Goal: Task Accomplishment & Management: Complete application form

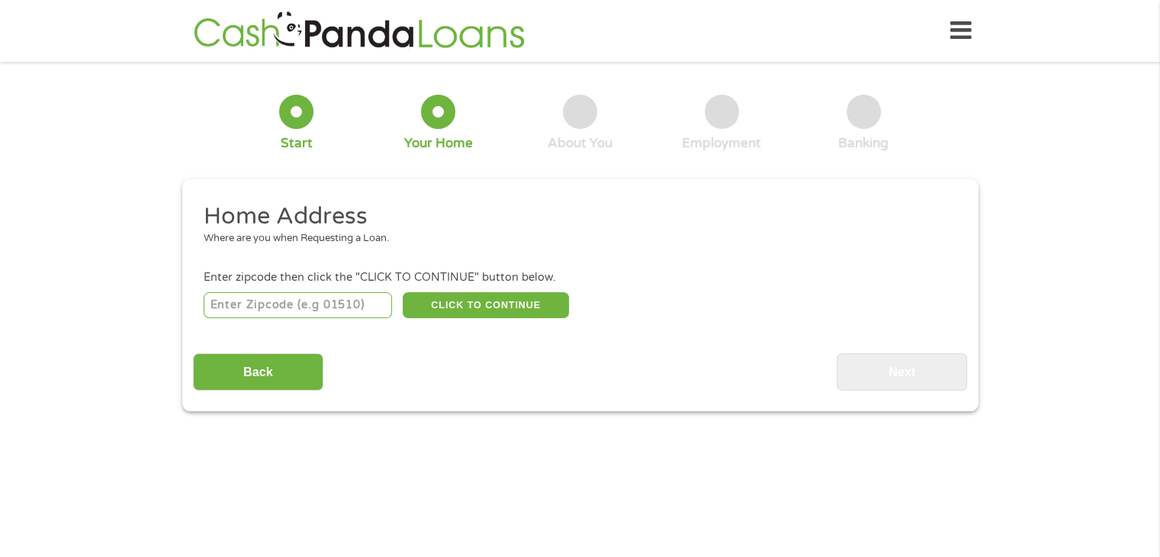
click at [299, 297] on input "number" at bounding box center [298, 305] width 188 height 26
type input "92504"
click at [520, 300] on button "CLICK TO CONTINUE" at bounding box center [486, 305] width 166 height 26
type input "92504"
type input "[GEOGRAPHIC_DATA]"
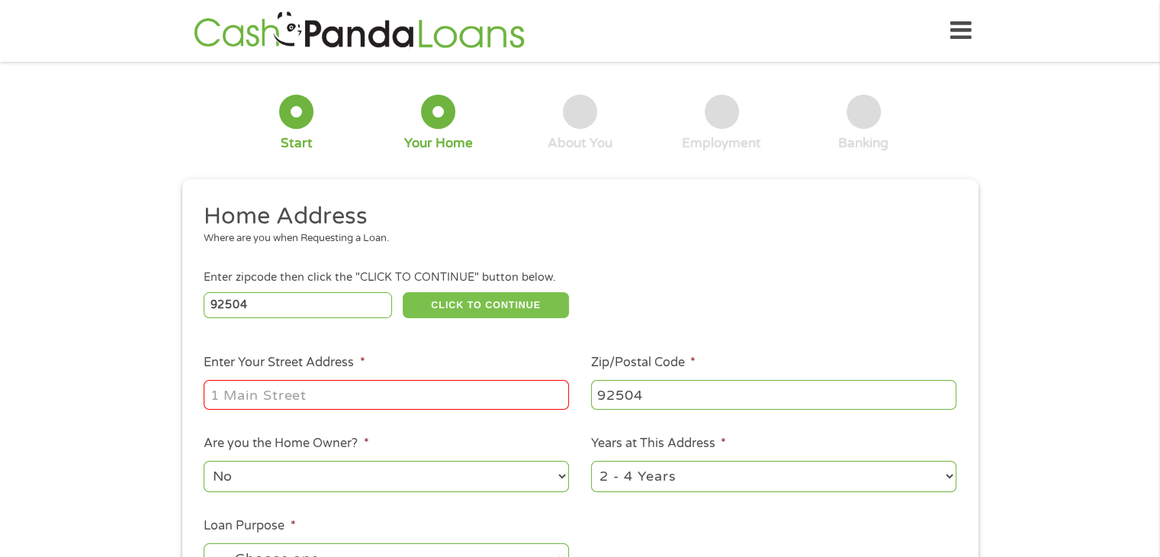
select select "[US_STATE]"
click at [320, 394] on input "Enter Your Street Address *" at bounding box center [386, 394] width 365 height 29
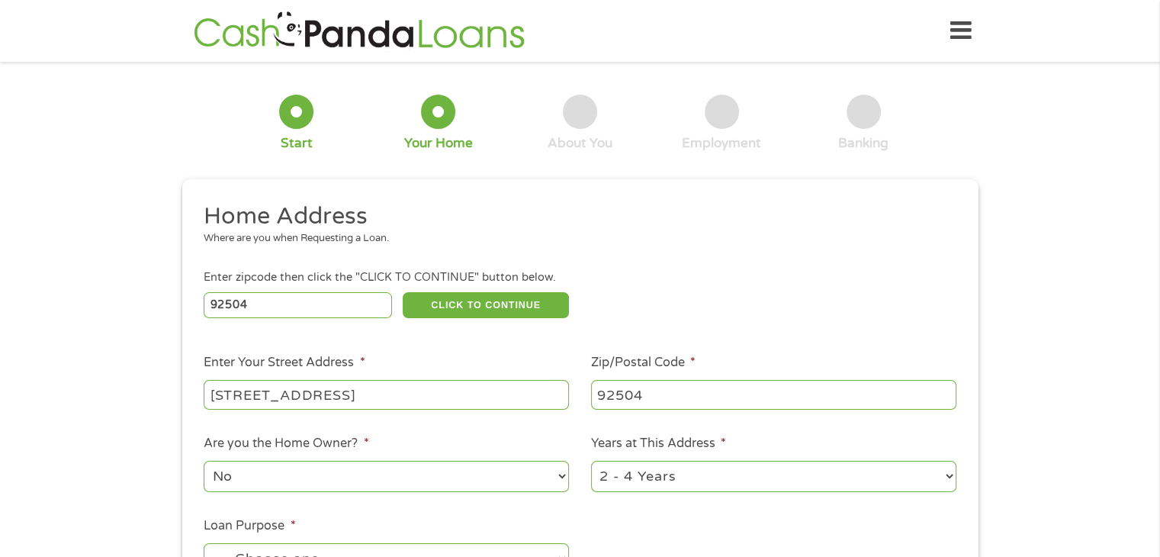
type input "[STREET_ADDRESS]"
click at [938, 481] on select "1 Year or less 1 - 2 Years 2 - 4 Years Over 4 Years" at bounding box center [773, 476] width 365 height 31
select select "12months"
click at [591, 462] on select "1 Year or less 1 - 2 Years 2 - 4 Years Over 4 Years" at bounding box center [773, 476] width 365 height 31
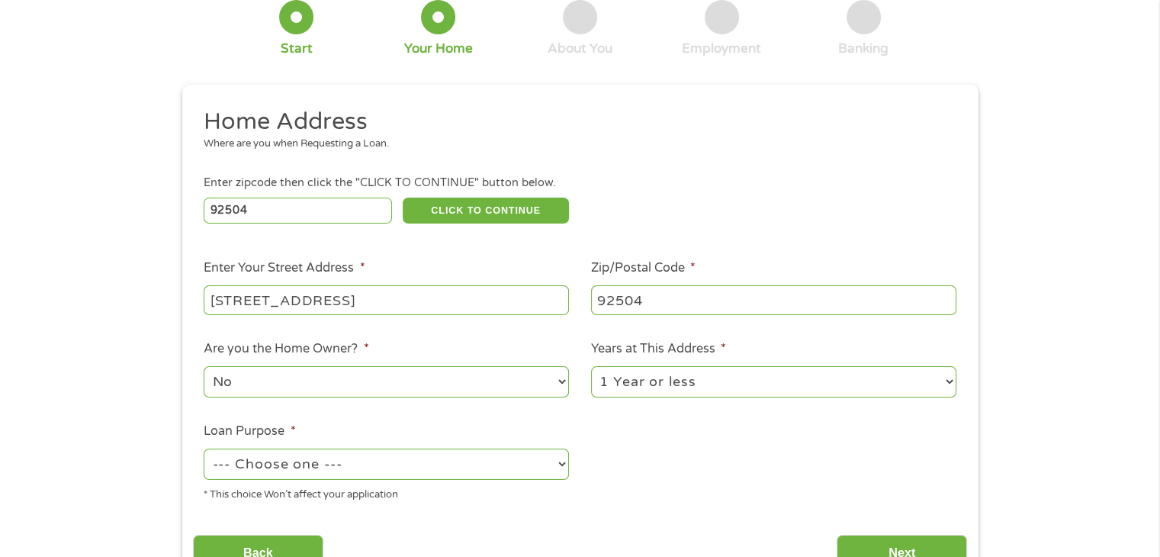
scroll to position [229, 0]
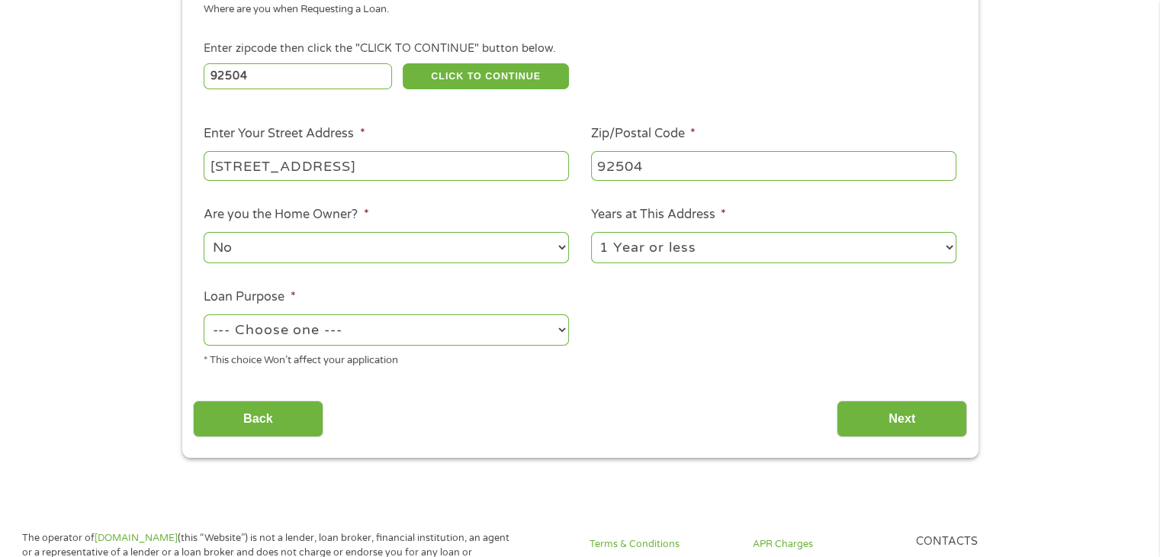
click at [421, 333] on select "--- Choose one --- Pay Bills Debt Consolidation Home Improvement Major Purchase…" at bounding box center [386, 329] width 365 height 31
select select "paybills"
click at [204, 316] on select "--- Choose one --- Pay Bills Debt Consolidation Home Improvement Major Purchase…" at bounding box center [386, 329] width 365 height 31
click at [956, 419] on input "Next" at bounding box center [902, 419] width 130 height 37
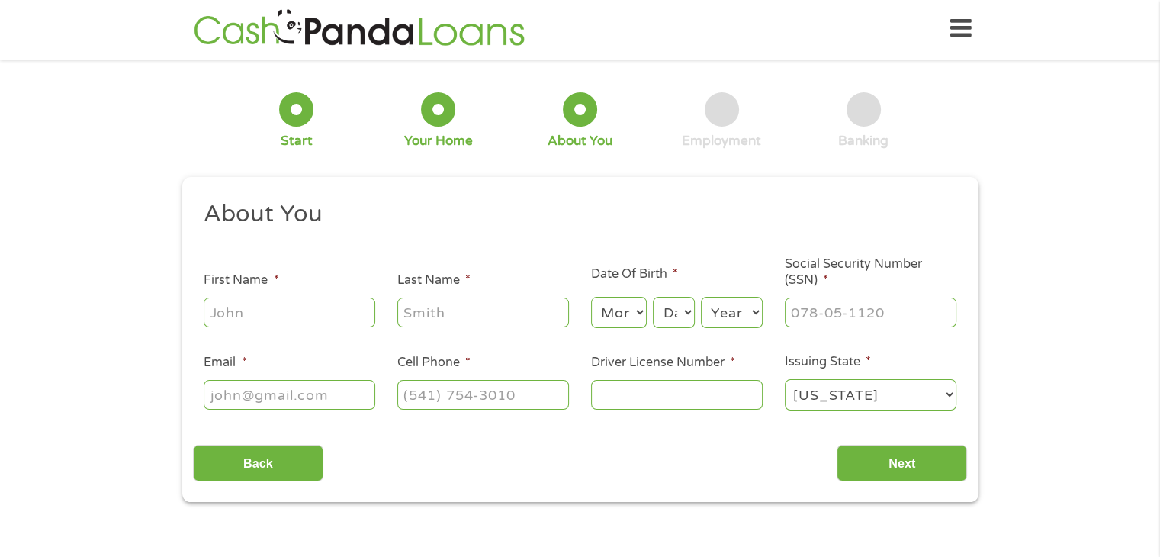
scroll to position [0, 0]
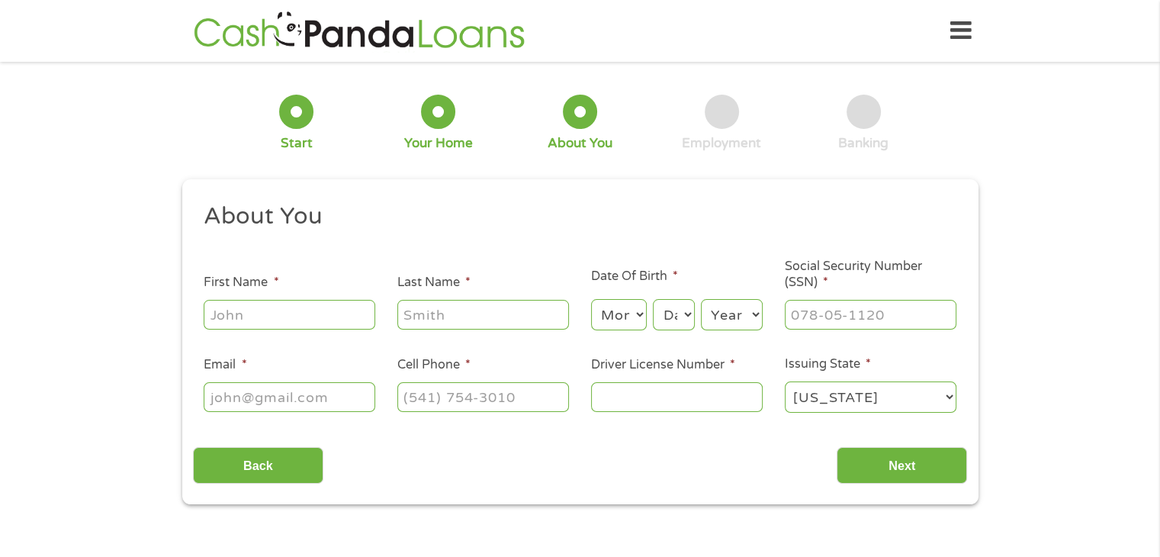
click at [237, 312] on input "First Name *" at bounding box center [290, 314] width 172 height 29
type input "Mark"
type input "[PERSON_NAME]"
select select "12"
select select "5"
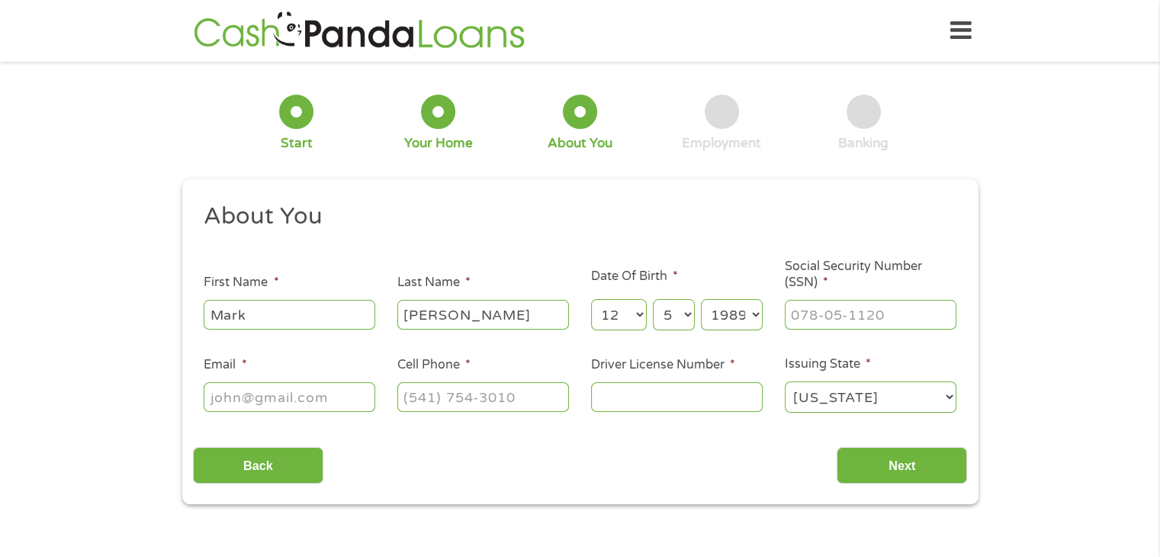
select select "1988"
type input "354-82-1788"
type input "[EMAIL_ADDRESS][DOMAIN_NAME]"
type input "[PHONE_NUMBER]"
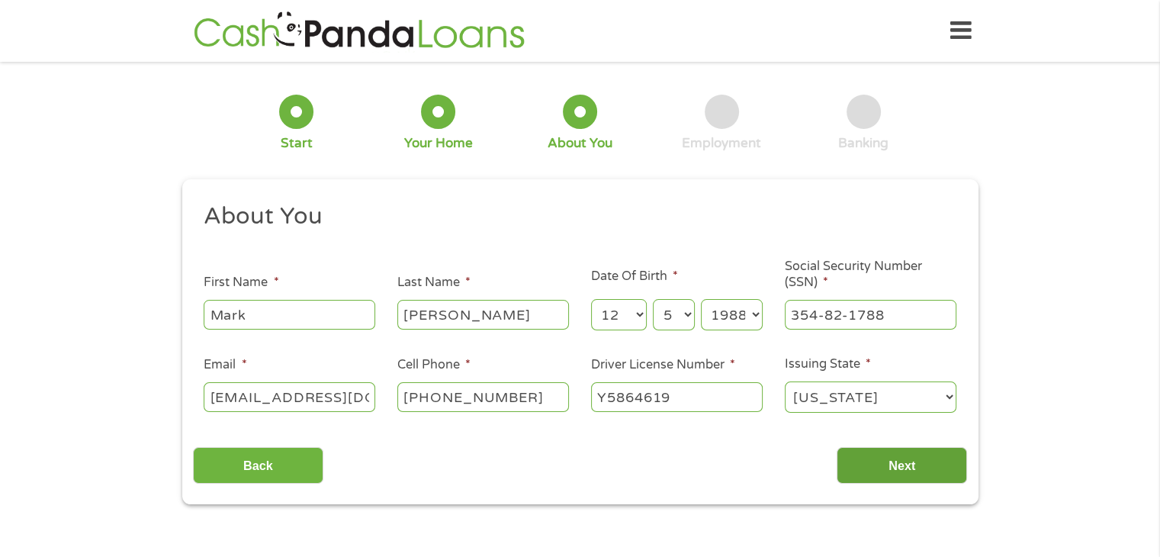
type input "Y5864619"
click at [937, 455] on input "Next" at bounding box center [902, 465] width 130 height 37
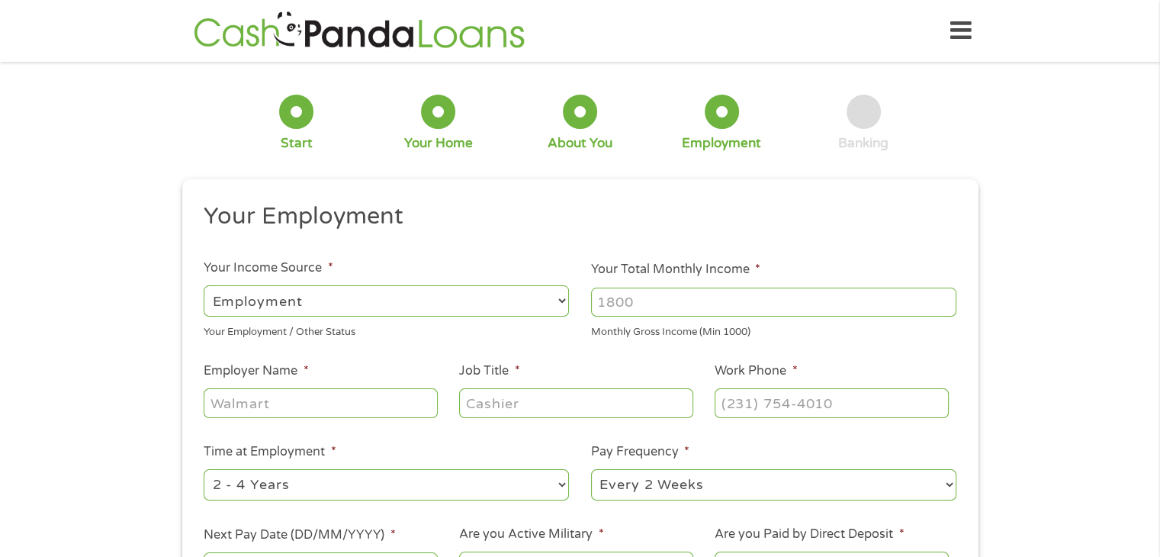
drag, startPoint x: 729, startPoint y: 304, endPoint x: 594, endPoint y: 298, distance: 135.9
click at [594, 298] on input "Your Total Monthly Income *" at bounding box center [773, 302] width 365 height 29
type input "6"
type input "8075"
type input "Operation HOPE"
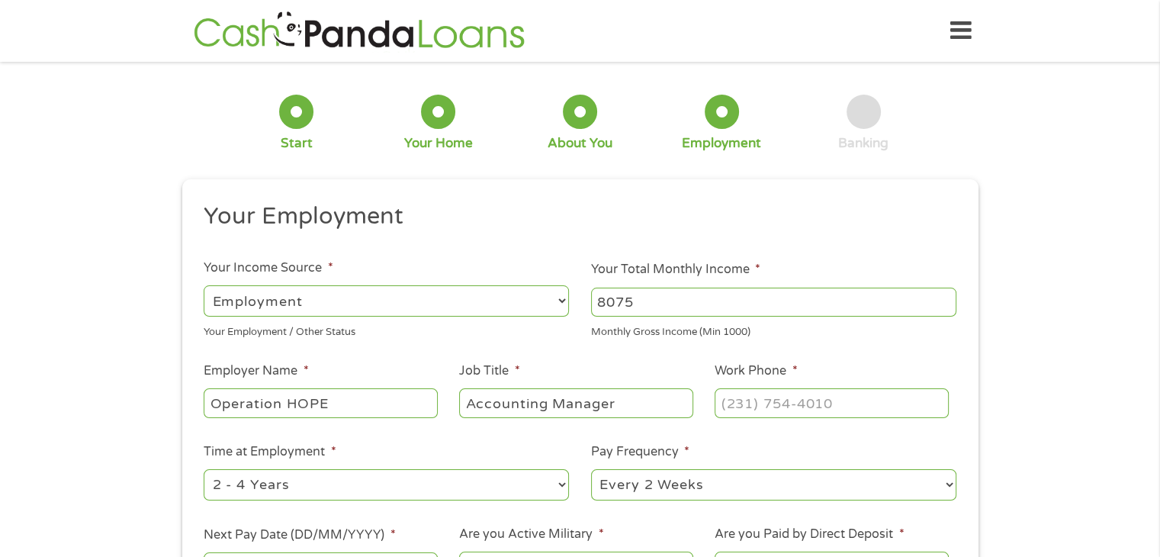
type input "Accounting Manager"
type input "[PHONE_NUMBER]"
click at [539, 483] on select "--- Choose one --- 1 Year or less 1 - 2 Years 2 - 4 Years Over 4 Years" at bounding box center [386, 484] width 365 height 31
select select "60months"
click at [204, 470] on select "--- Choose one --- 1 Year or less 1 - 2 Years 2 - 4 Years Over 4 Years" at bounding box center [386, 484] width 365 height 31
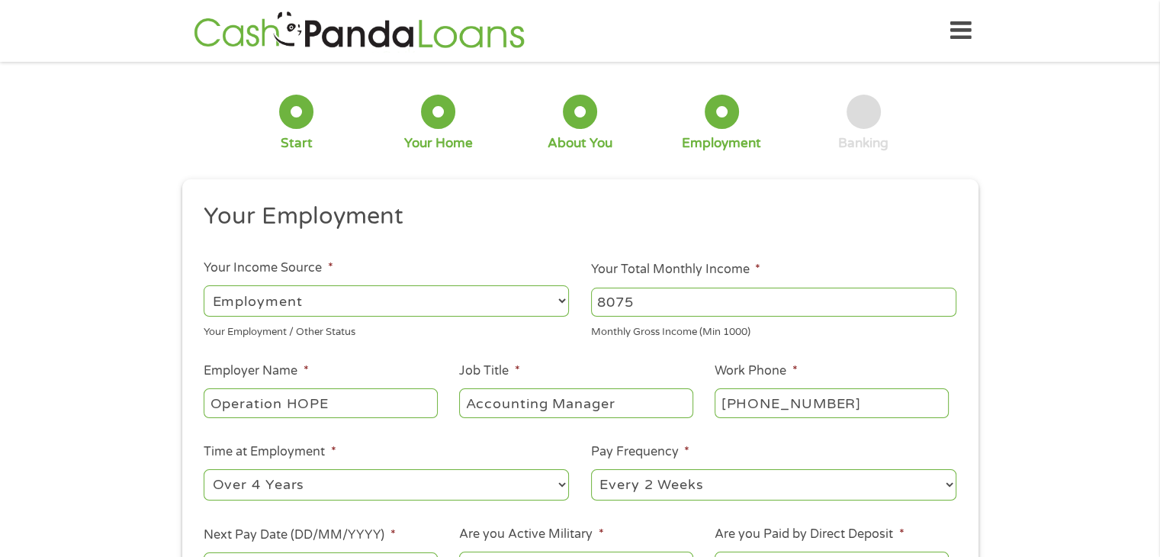
click at [699, 488] on select "--- Choose one --- Every 2 Weeks Every Week Monthly Semi-Monthly" at bounding box center [773, 484] width 365 height 31
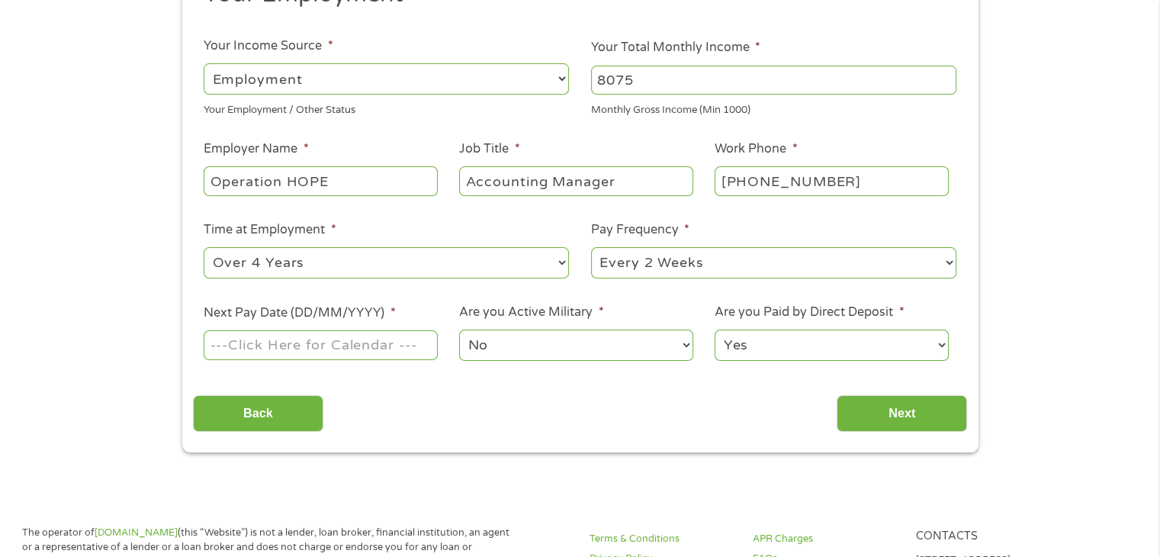
scroll to position [229, 0]
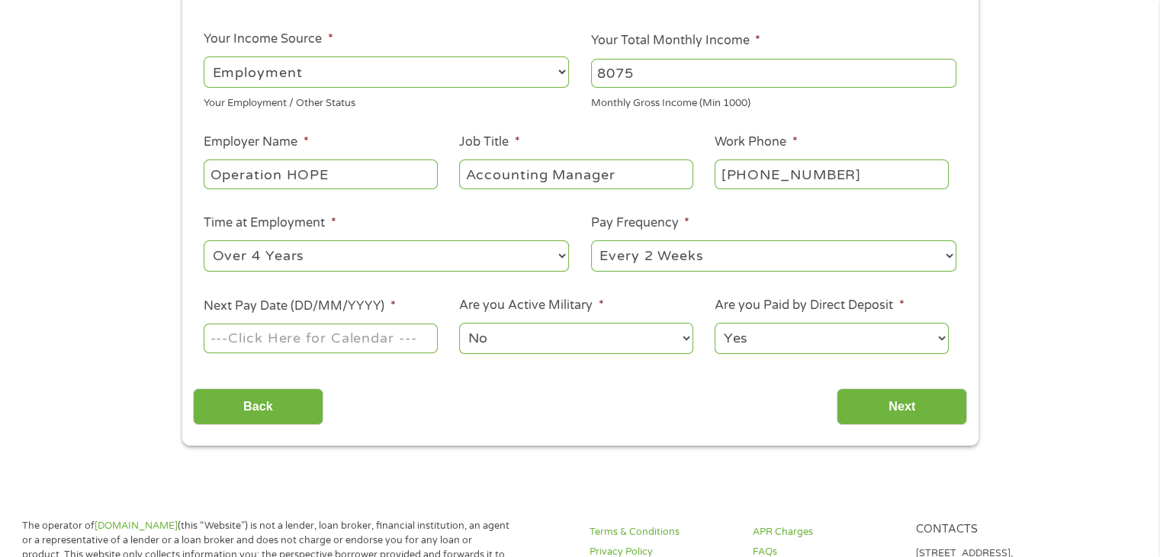
click at [401, 334] on input "Next Pay Date (DD/MM/YYYY) *" at bounding box center [320, 337] width 233 height 29
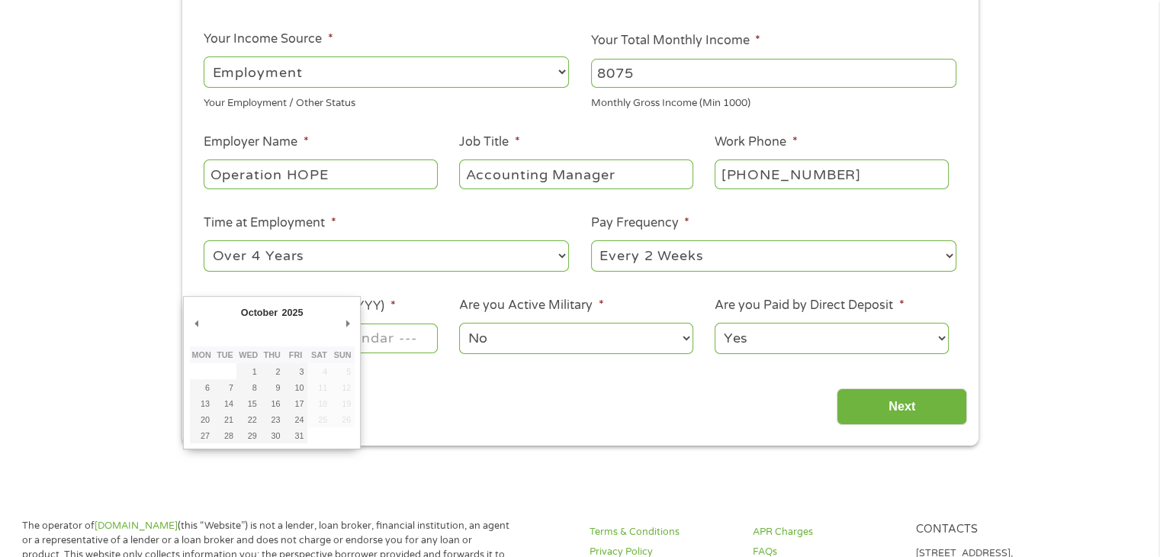
drag, startPoint x: 348, startPoint y: 325, endPoint x: 342, endPoint y: 352, distance: 27.4
type input "[DATE]"
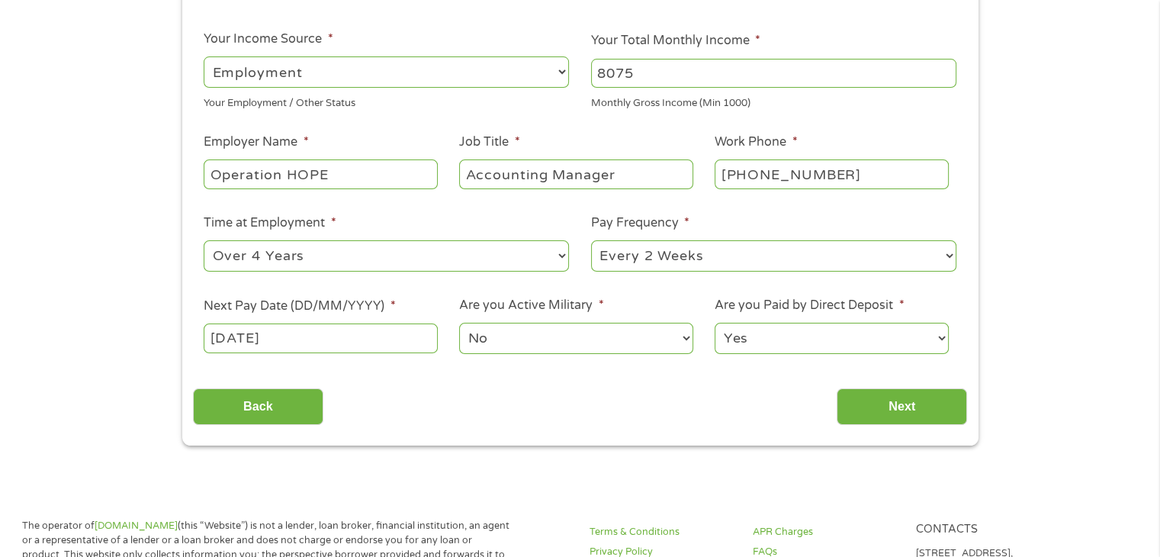
click at [790, 344] on select "Yes No" at bounding box center [831, 338] width 233 height 31
click at [850, 399] on input "Next" at bounding box center [902, 406] width 130 height 37
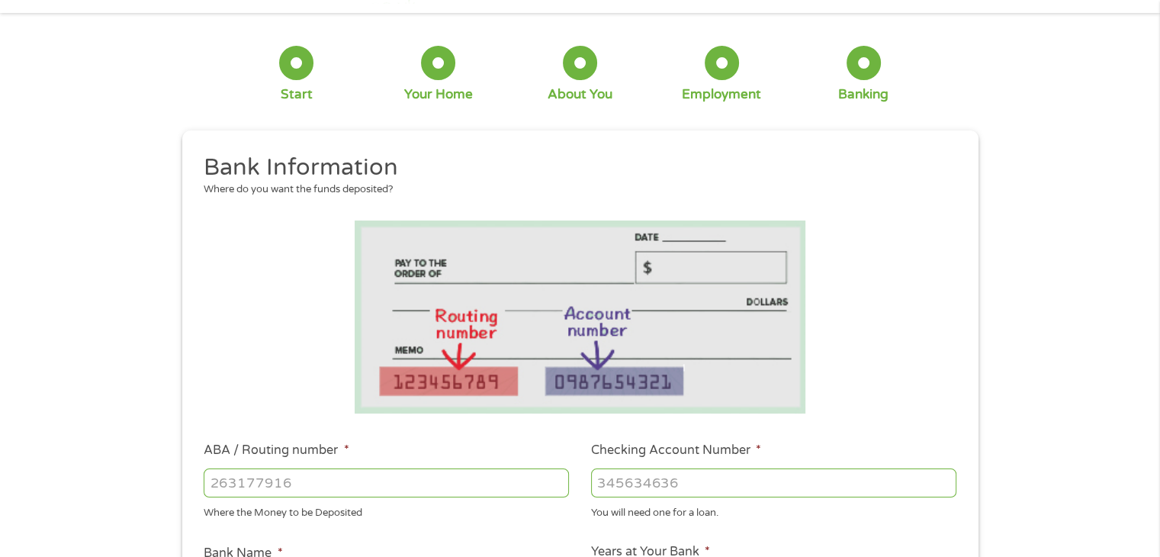
scroll to position [76, 0]
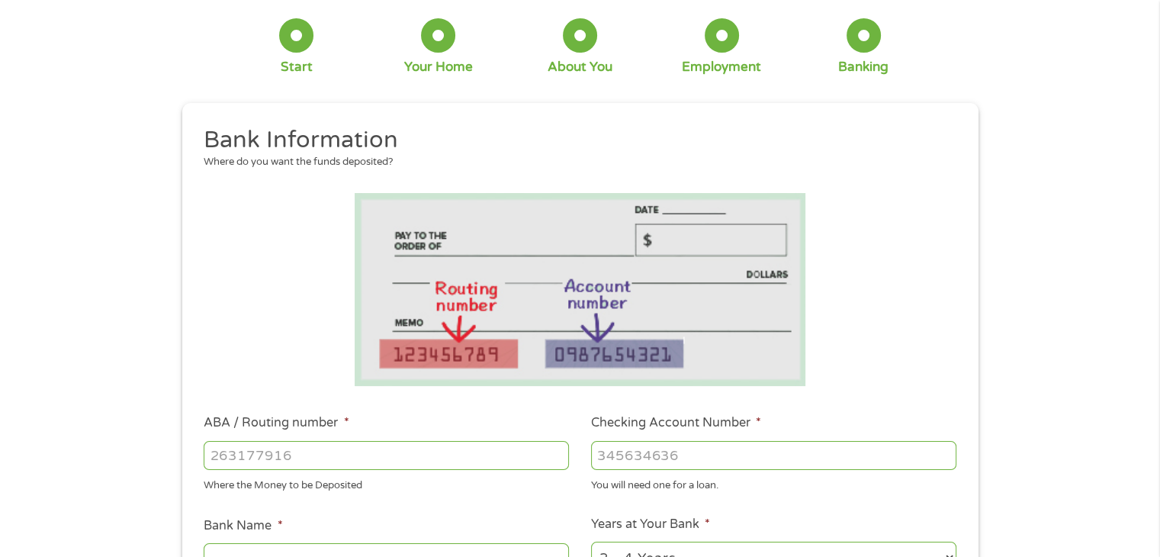
click at [356, 446] on input "ABA / Routing number *" at bounding box center [386, 455] width 365 height 29
type input "0810000210"
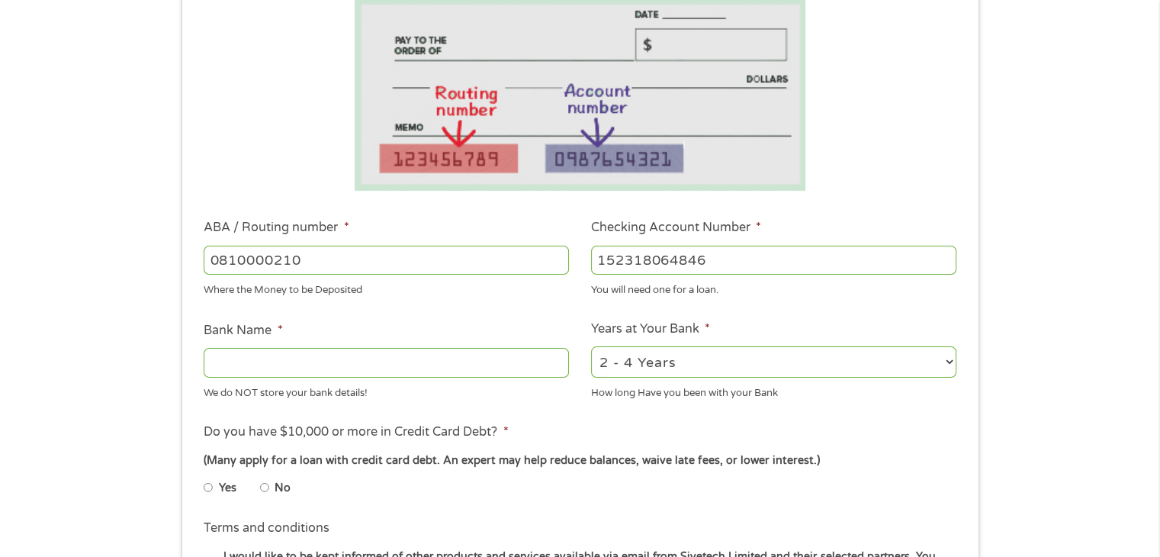
scroll to position [381, 0]
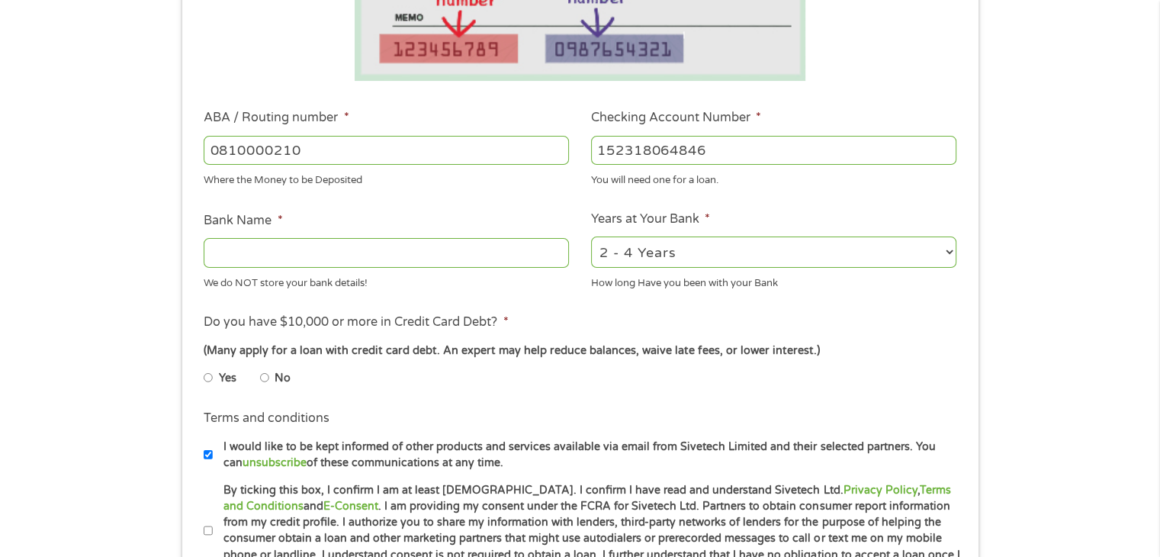
type input "152318064846"
click at [423, 249] on input "Bank Name *" at bounding box center [386, 252] width 365 height 29
type input "US Bank"
select select "60months"
click at [210, 375] on input "Yes" at bounding box center [208, 377] width 9 height 24
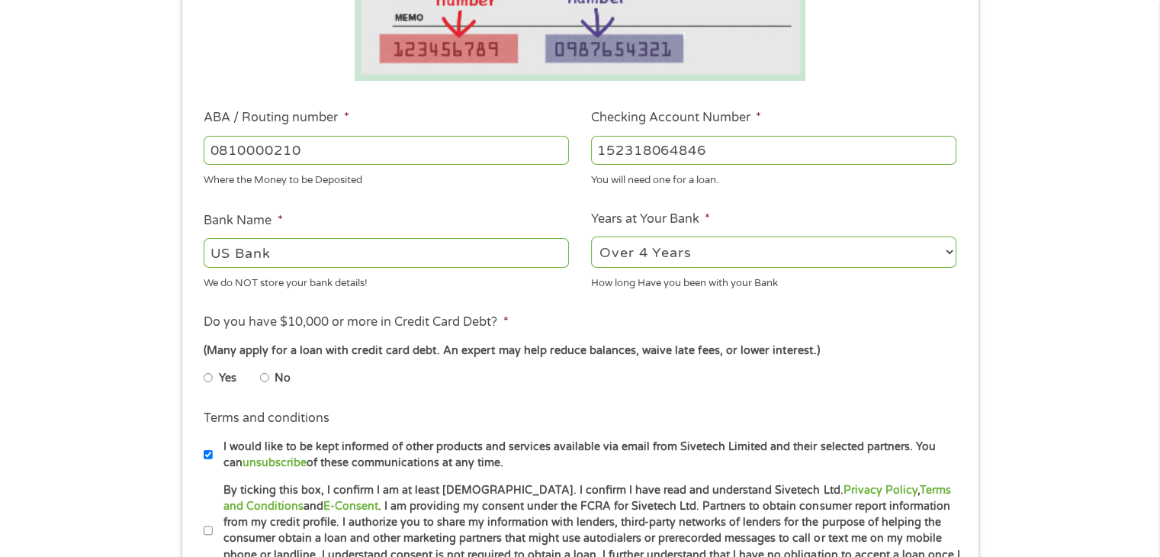
radio input "true"
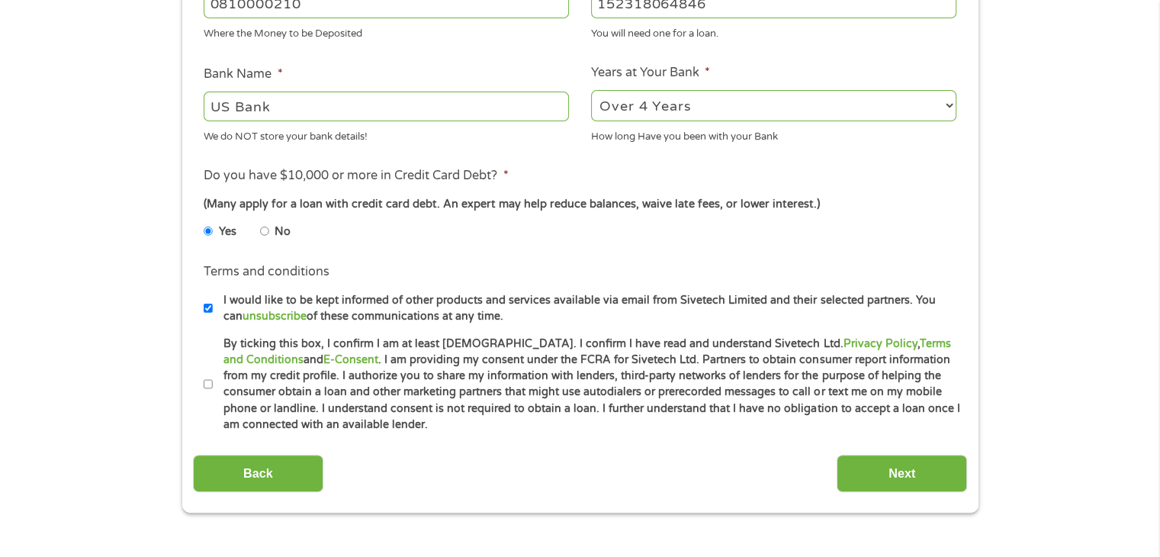
scroll to position [534, 0]
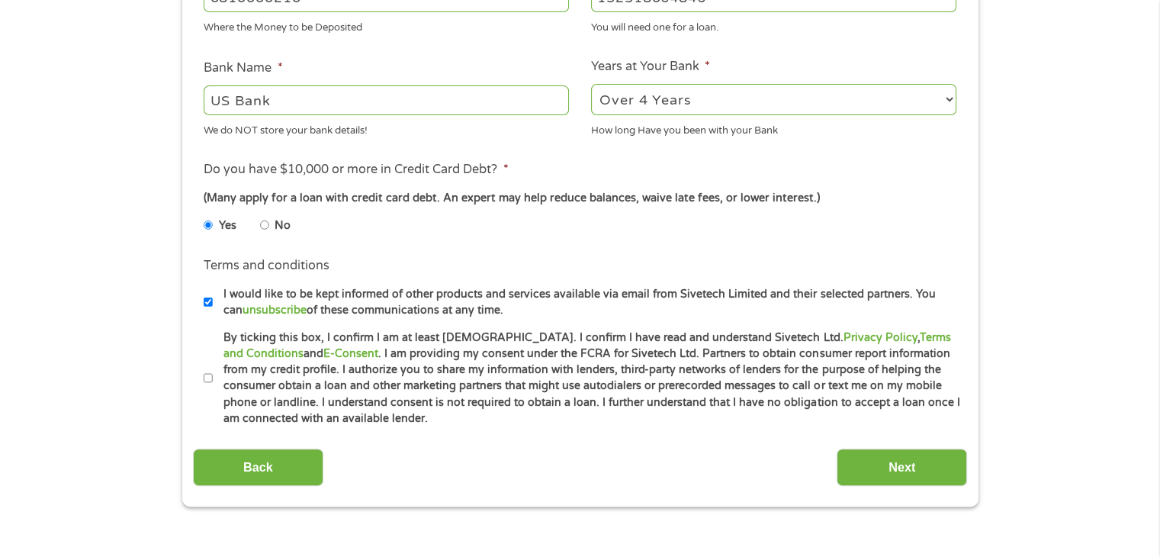
click at [213, 307] on label "I would like to be kept informed of other products and services available via e…" at bounding box center [587, 302] width 748 height 33
click at [212, 307] on input "I would like to be kept informed of other products and services available via e…" at bounding box center [208, 302] width 9 height 24
checkbox input "false"
click at [206, 378] on input "By ticking this box, I confirm I am at least [DEMOGRAPHIC_DATA]. I confirm I ha…" at bounding box center [208, 378] width 9 height 24
checkbox input "true"
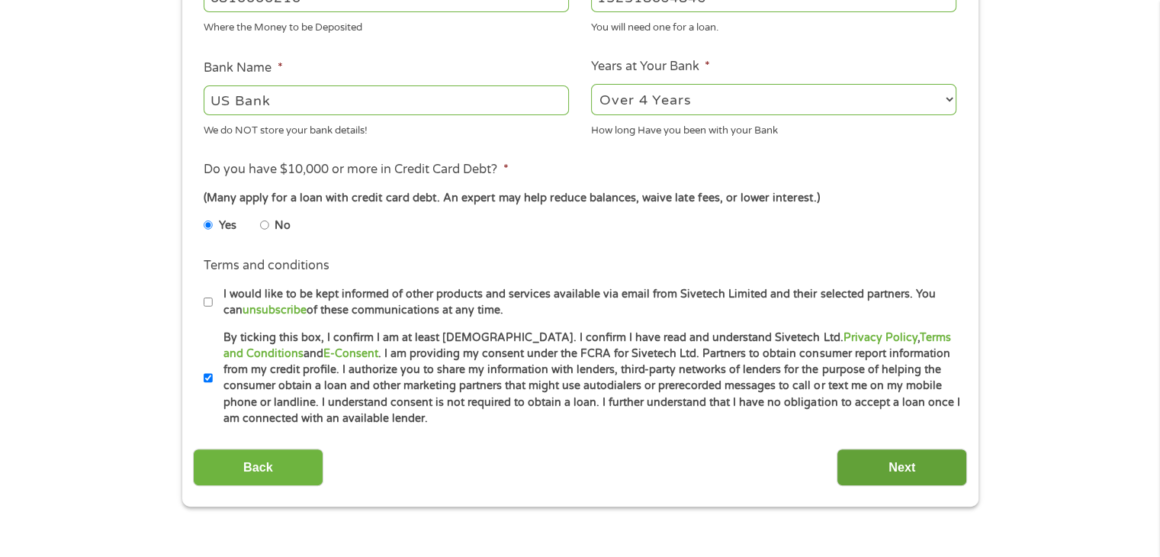
click at [899, 468] on input "Next" at bounding box center [902, 467] width 130 height 37
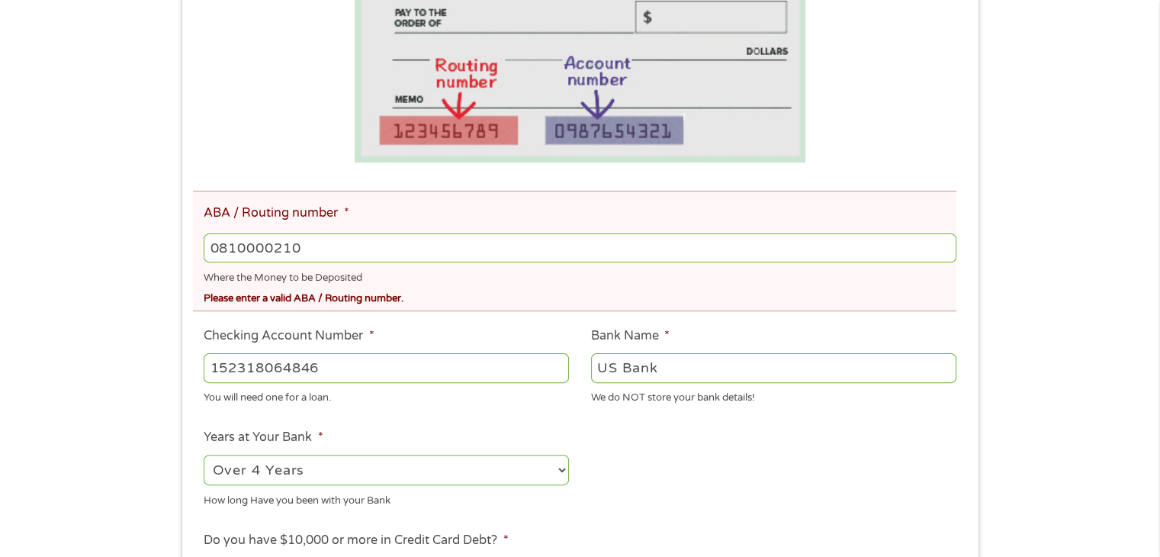
scroll to position [381, 0]
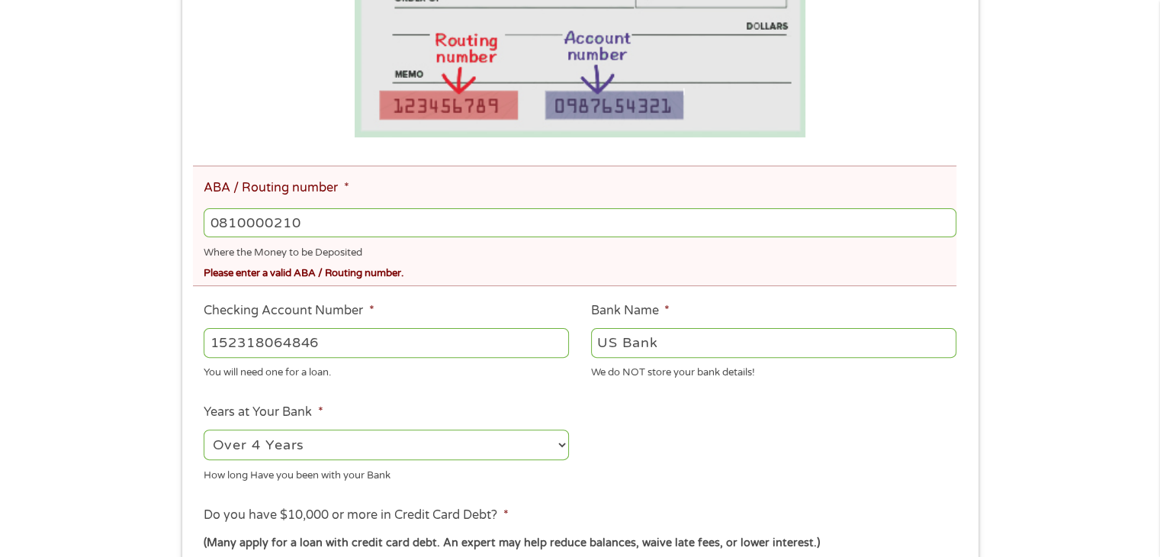
click at [278, 222] on input "0810000210" at bounding box center [580, 222] width 752 height 29
type input "081000210"
type input "US BANK NA"
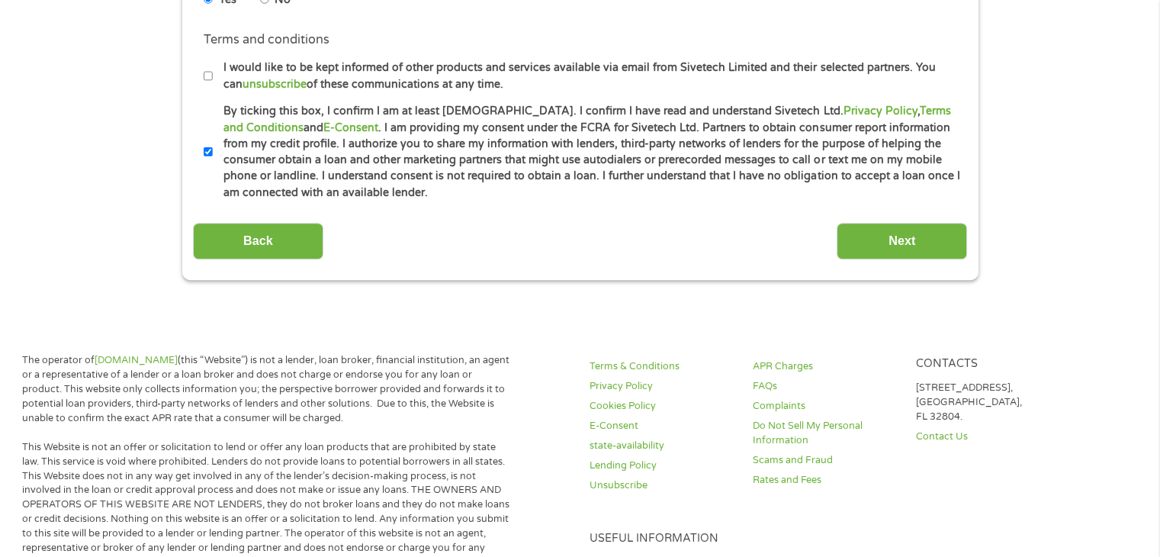
scroll to position [839, 0]
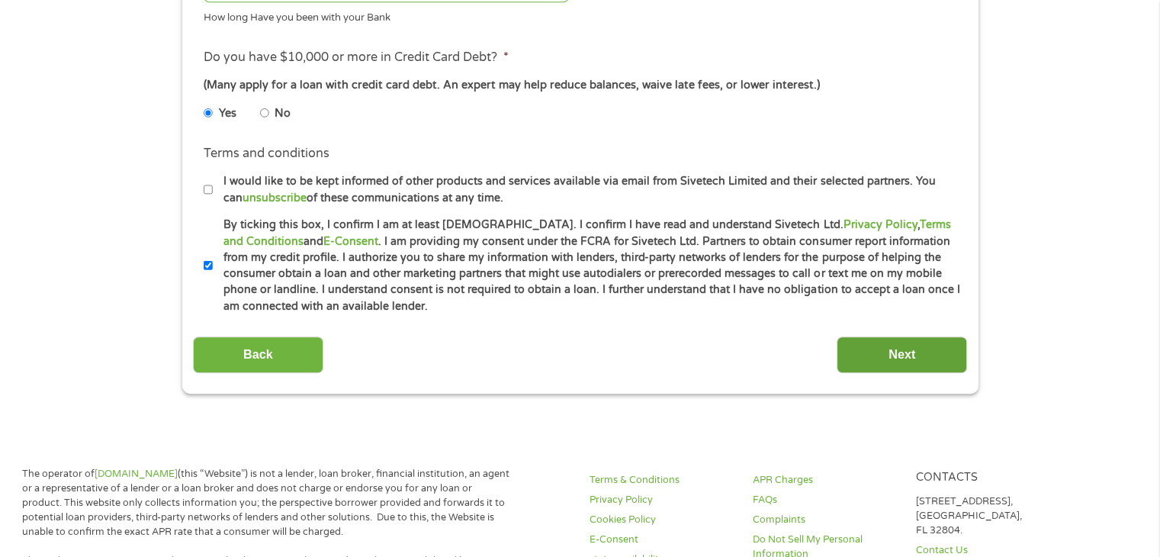
type input "081000210"
drag, startPoint x: 893, startPoint y: 351, endPoint x: 897, endPoint y: 338, distance: 13.8
click at [893, 351] on input "Next" at bounding box center [902, 354] width 130 height 37
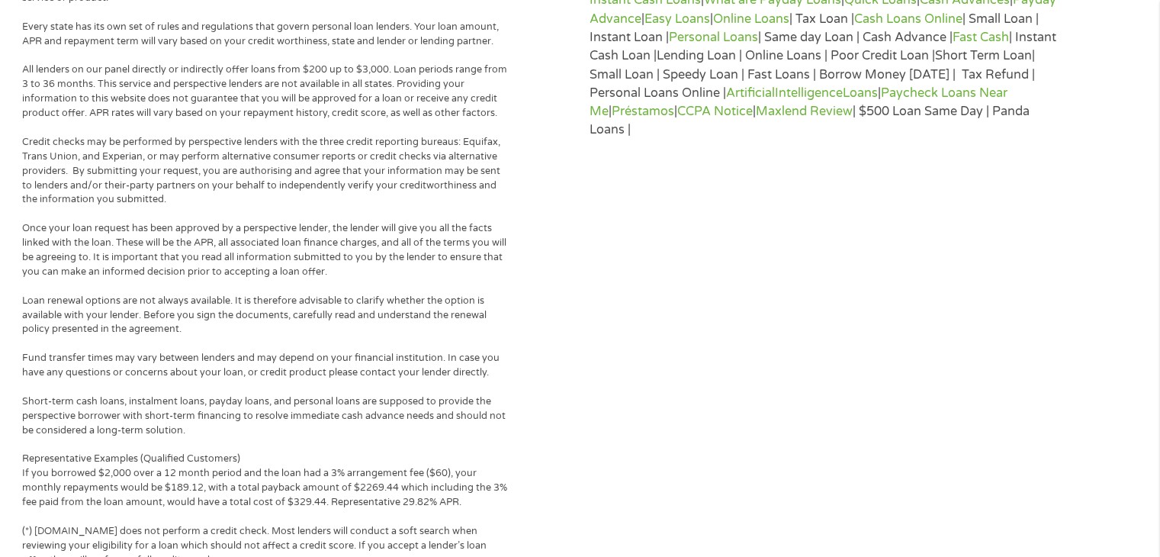
scroll to position [0, 0]
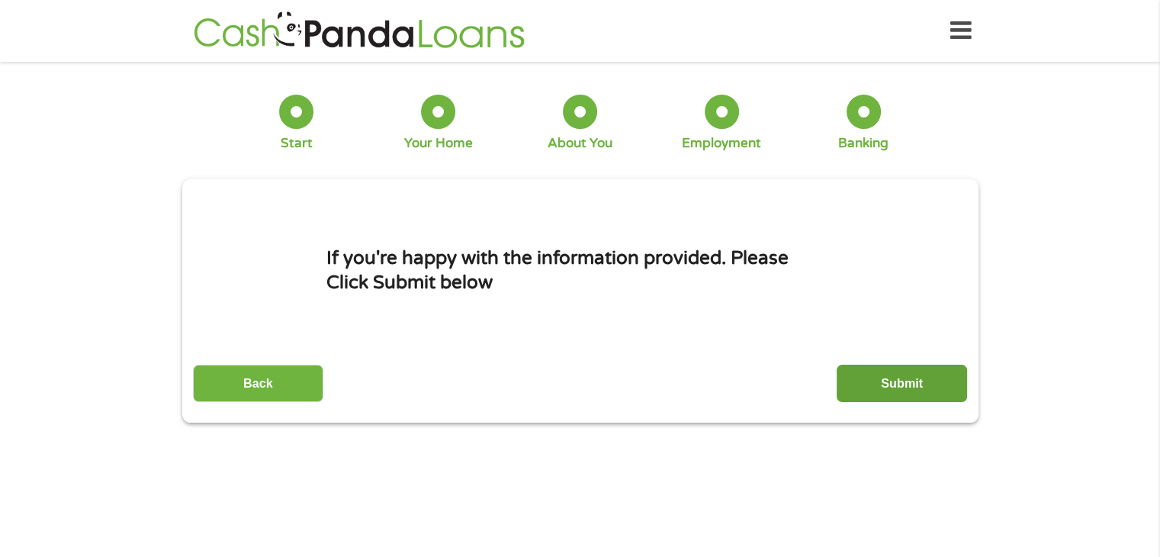
click at [889, 379] on input "Submit" at bounding box center [902, 383] width 130 height 37
